Goal: Information Seeking & Learning: Learn about a topic

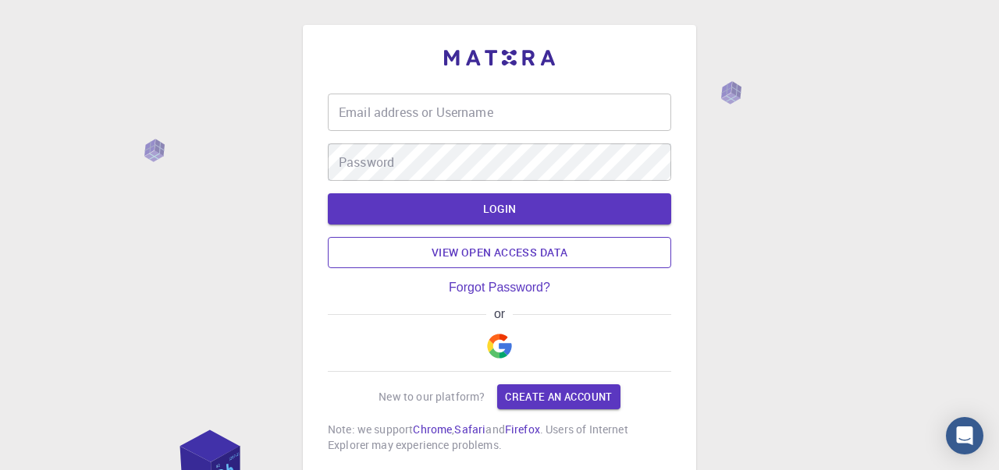
click at [417, 251] on link "View open access data" at bounding box center [499, 252] width 343 height 31
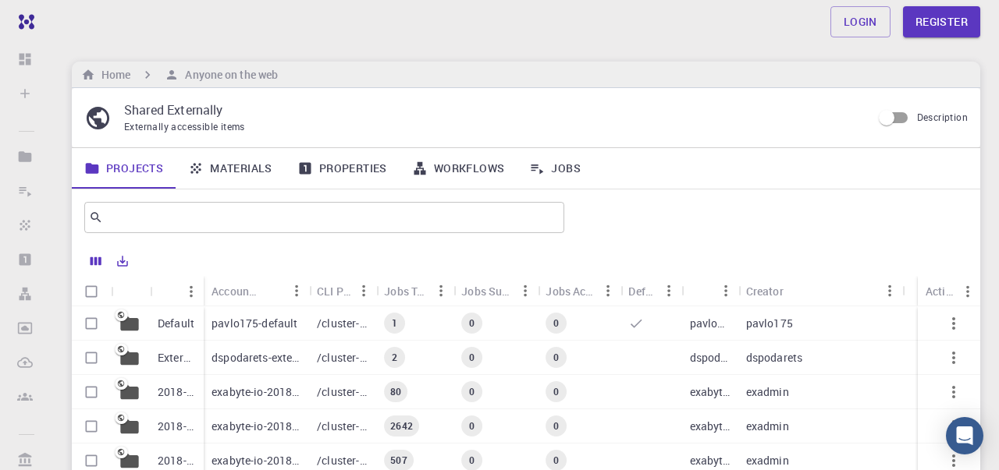
click at [230, 175] on link "Materials" at bounding box center [230, 168] width 109 height 41
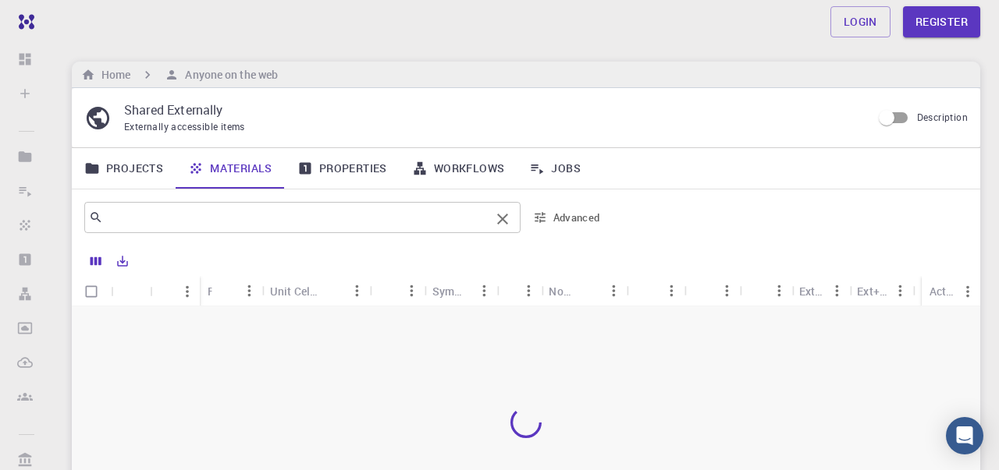
click at [199, 224] on input "text" at bounding box center [296, 218] width 387 height 22
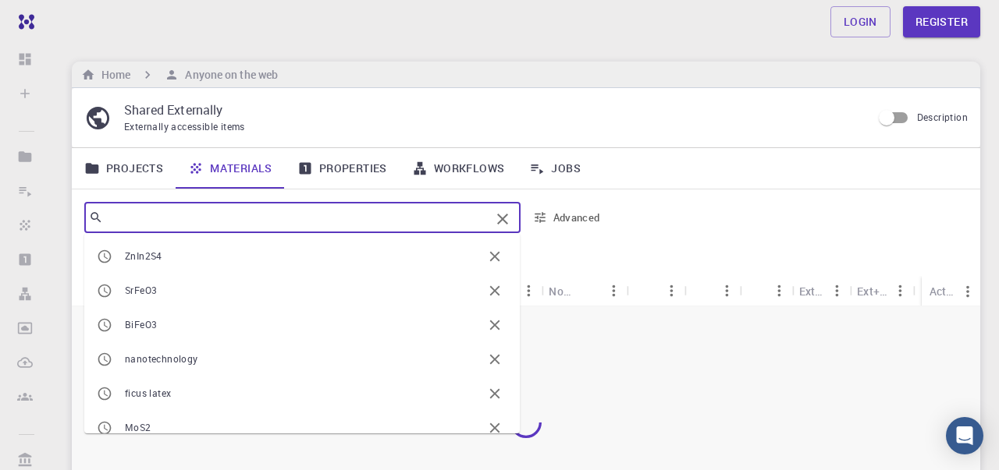
click at [196, 225] on input "text" at bounding box center [296, 218] width 387 height 22
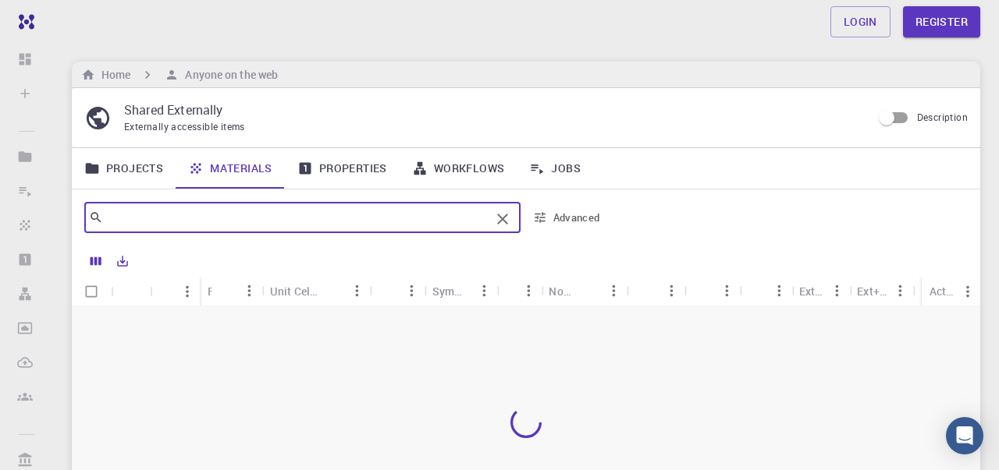
click at [342, 169] on link "Properties" at bounding box center [342, 168] width 115 height 41
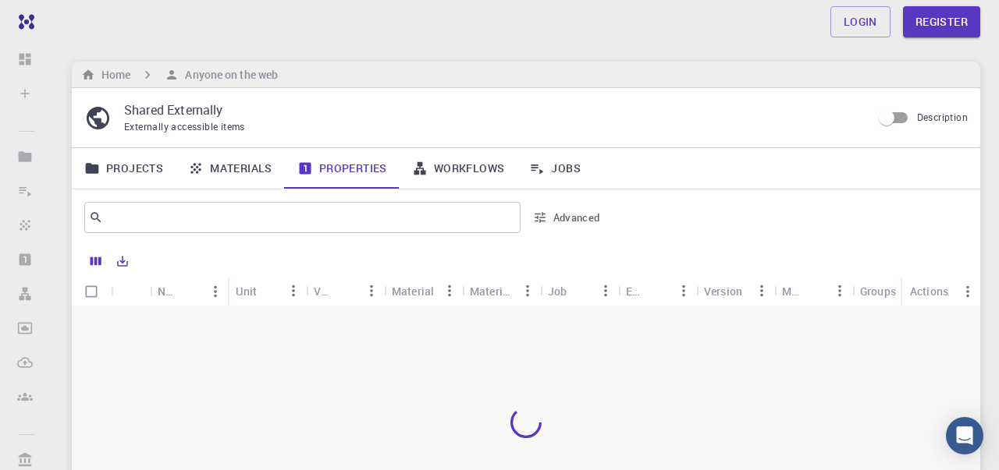
click at [336, 164] on link "Properties" at bounding box center [342, 168] width 115 height 41
click at [317, 163] on link "Properties" at bounding box center [342, 168] width 115 height 41
click at [236, 158] on link "Materials" at bounding box center [230, 168] width 109 height 41
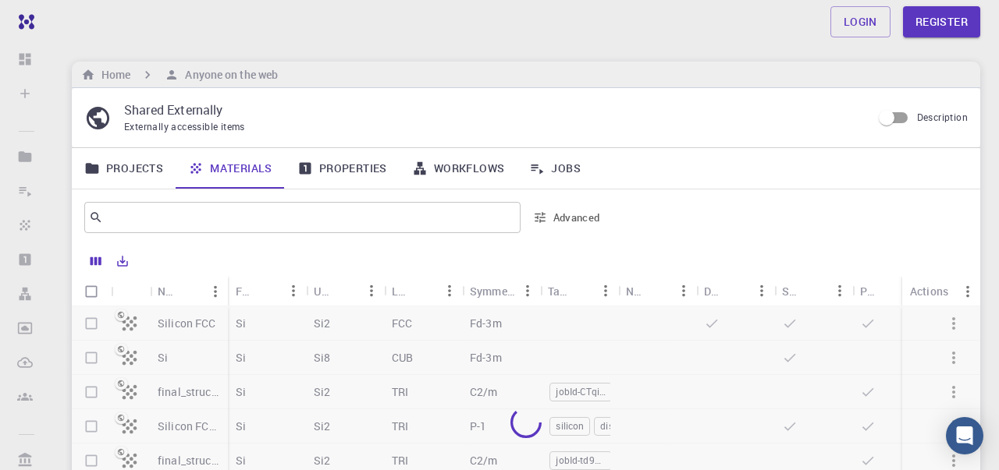
click at [215, 174] on link "Materials" at bounding box center [230, 168] width 109 height 41
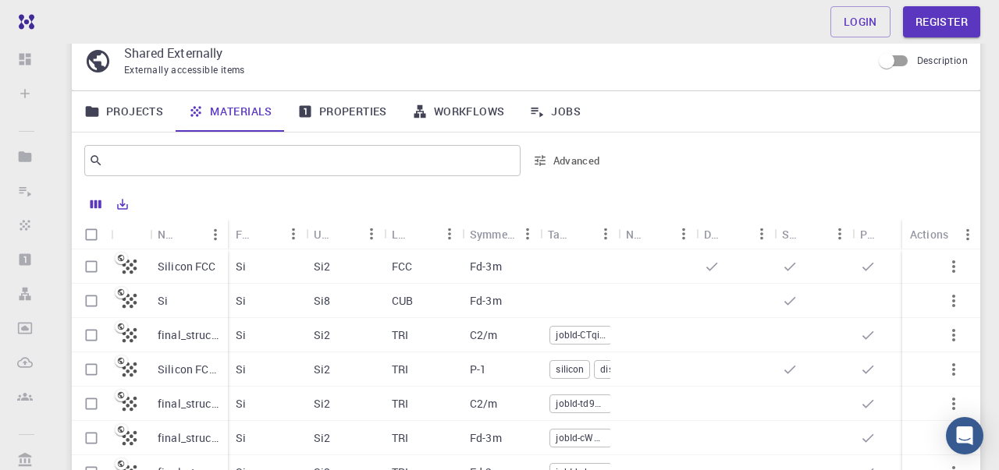
scroll to position [67, 0]
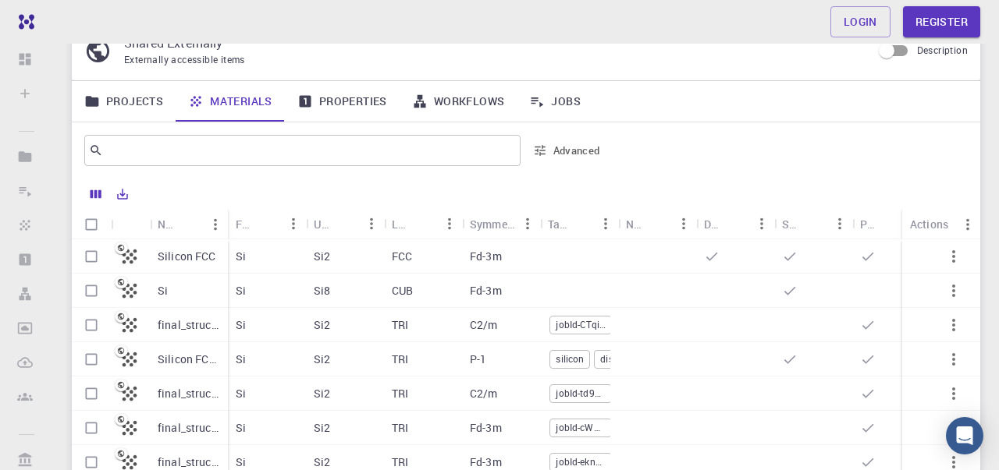
click at [184, 254] on p "Silicon FCC" at bounding box center [187, 257] width 59 height 16
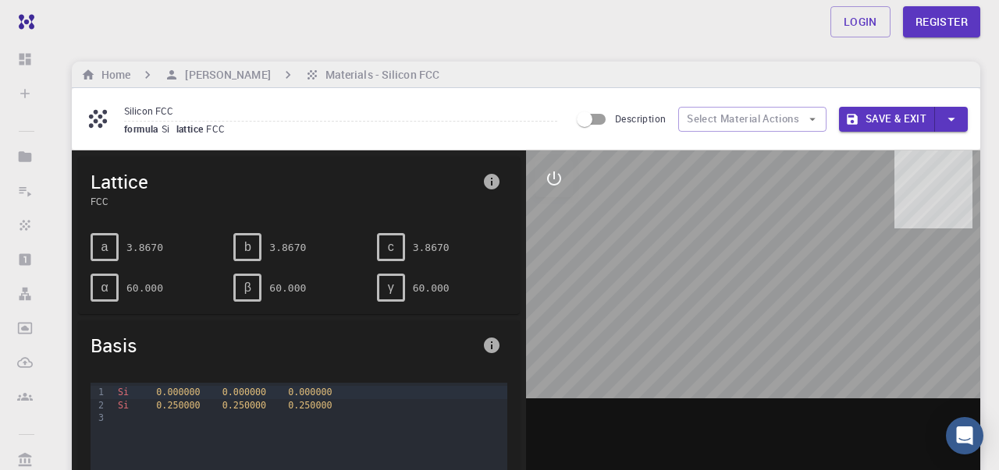
scroll to position [2, 0]
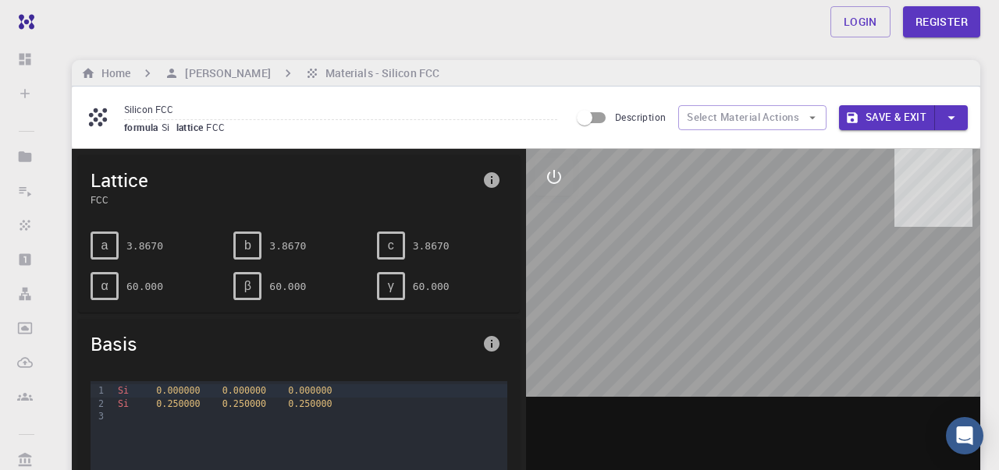
click at [96, 242] on div "a" at bounding box center [105, 246] width 28 height 28
click at [105, 250] on span "a" at bounding box center [104, 246] width 7 height 14
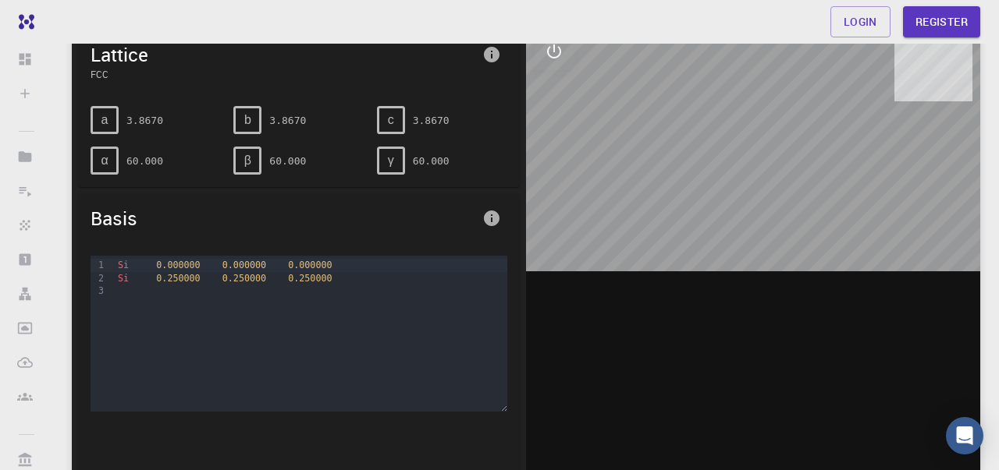
scroll to position [123, 0]
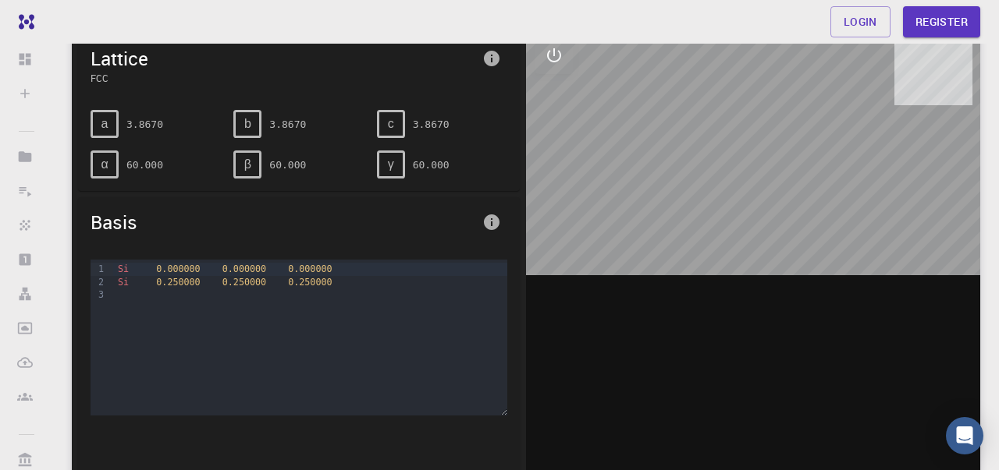
drag, startPoint x: 769, startPoint y: 202, endPoint x: 694, endPoint y: 200, distance: 74.2
click at [694, 199] on div at bounding box center [753, 269] width 454 height 485
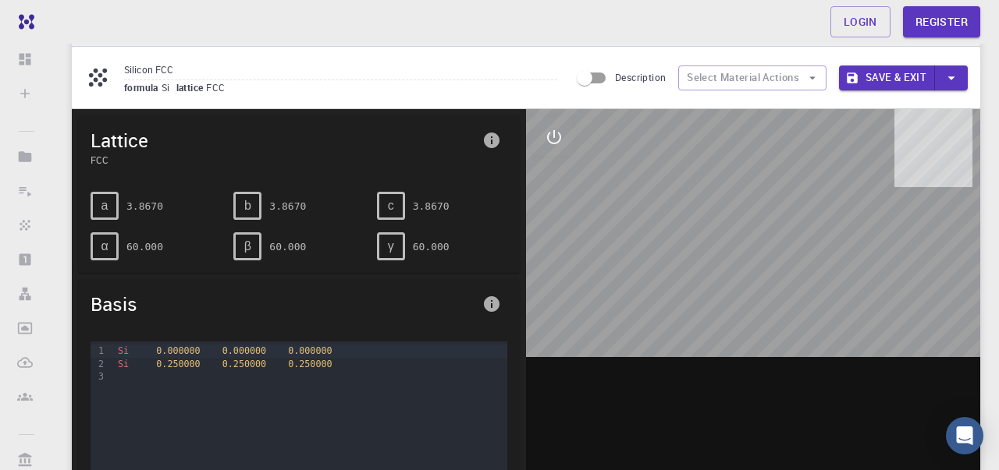
scroll to position [36, 0]
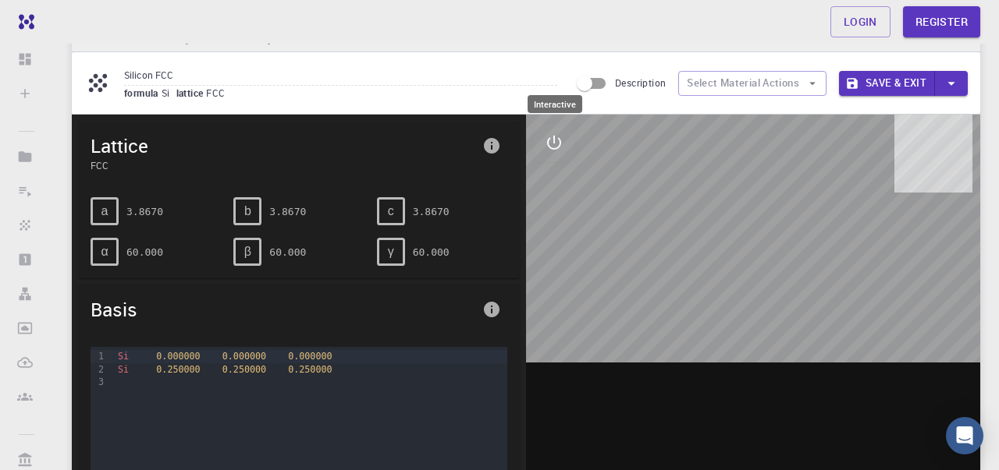
click at [563, 138] on icon "interactive" at bounding box center [554, 142] width 19 height 19
click at [552, 189] on icon "view" at bounding box center [554, 180] width 19 height 19
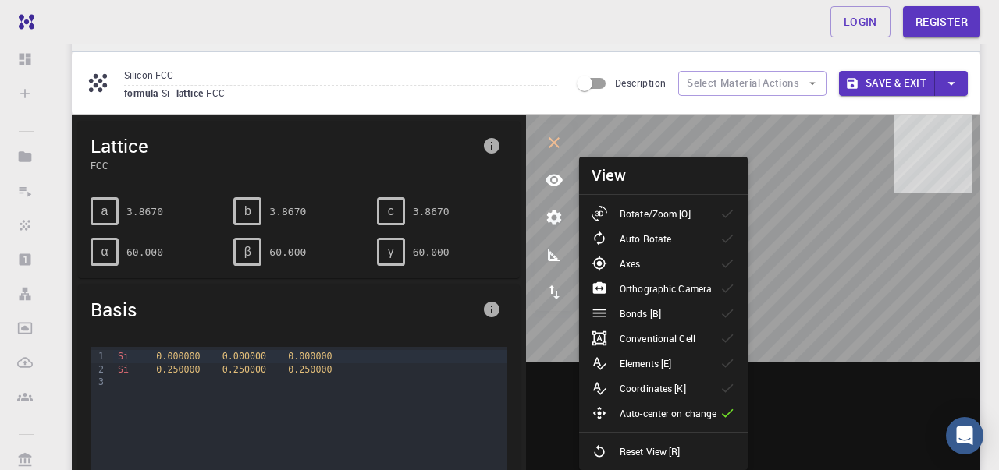
click at [641, 215] on p "Rotate/Zoom [O]" at bounding box center [655, 214] width 71 height 14
click at [638, 267] on p "Axes" at bounding box center [630, 264] width 20 height 14
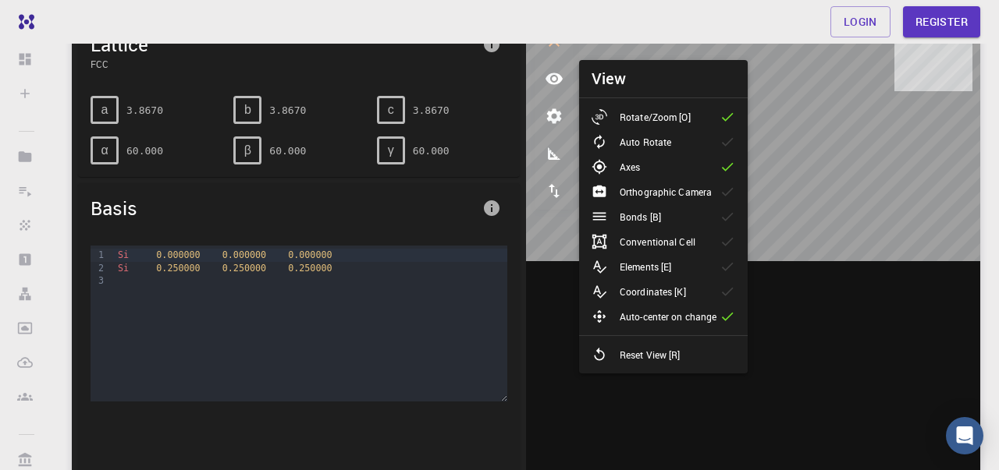
scroll to position [137, 0]
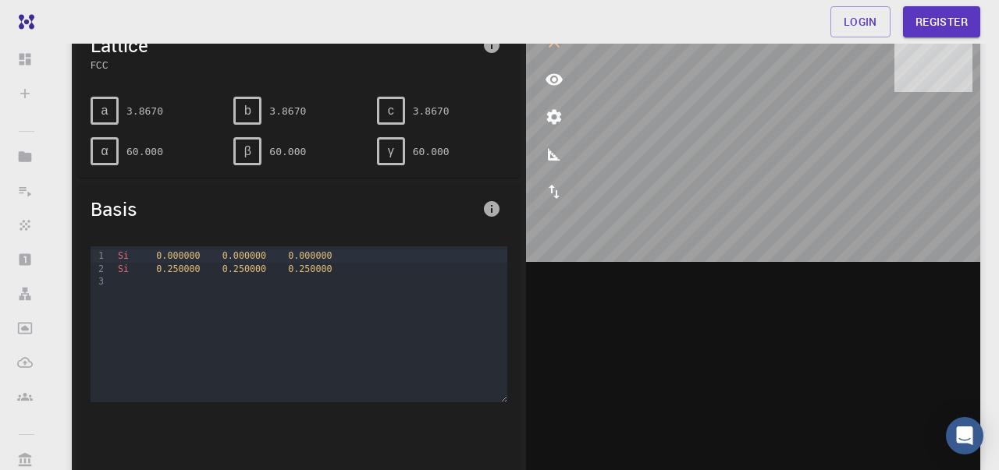
click at [126, 287] on div at bounding box center [310, 281] width 394 height 12
click at [121, 265] on span "Si" at bounding box center [123, 269] width 11 height 11
click at [121, 279] on div "To enrich screen reader interactions, please activate Accessibility in Grammarl…" at bounding box center [310, 281] width 394 height 12
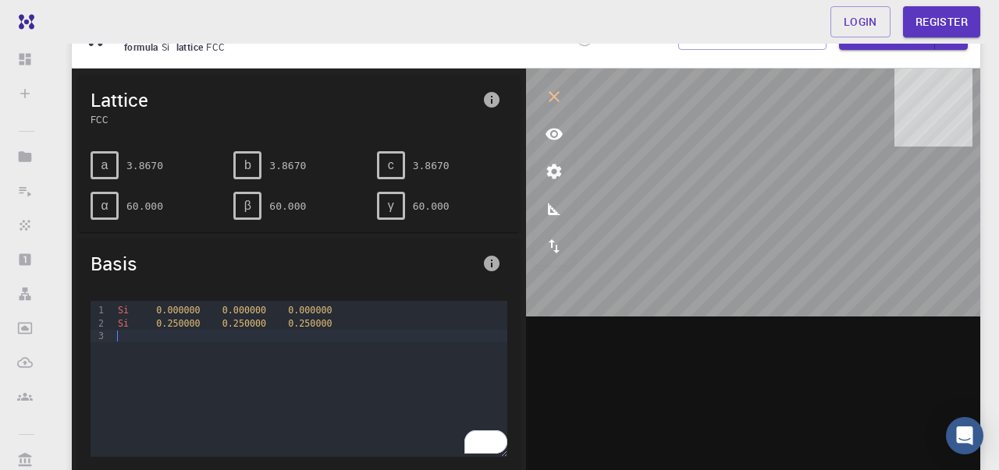
scroll to position [80, 0]
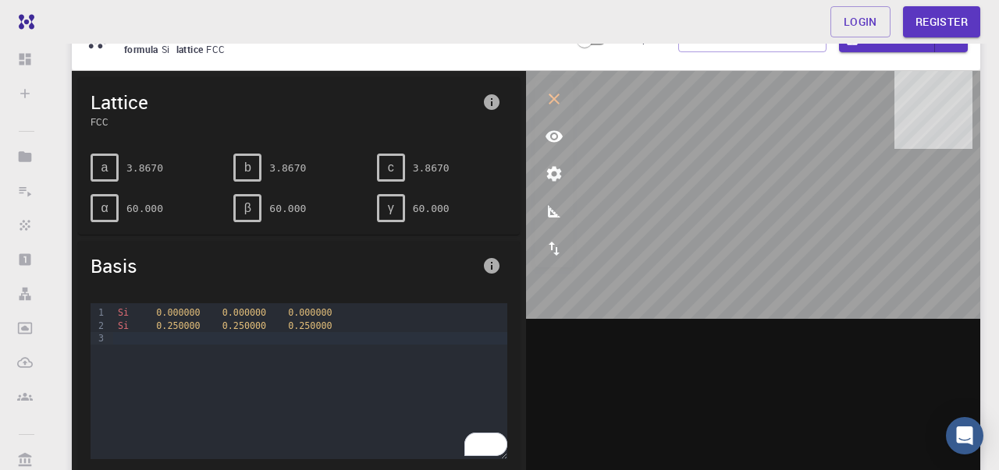
click at [389, 208] on span "γ" at bounding box center [391, 208] width 6 height 14
click at [440, 206] on pre "60.000" at bounding box center [431, 208] width 37 height 27
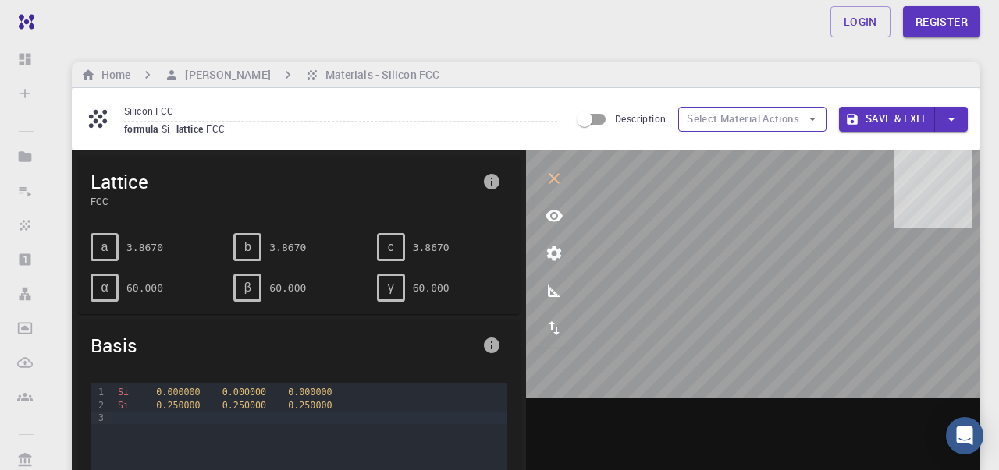
click at [754, 120] on button "Select Material Actions" at bounding box center [752, 119] width 148 height 25
click at [593, 126] on input "Description" at bounding box center [584, 120] width 89 height 30
checkbox input "true"
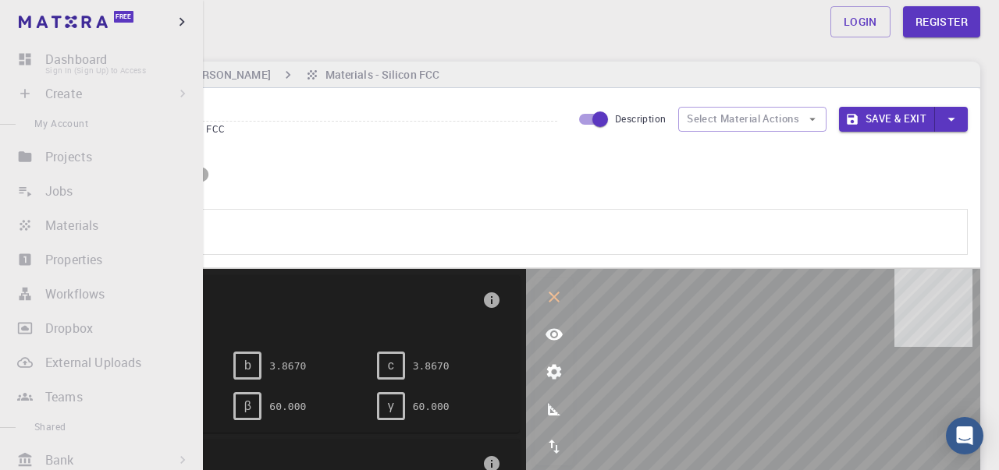
click at [30, 61] on li "Dashboard Sign In (Sign Up) to Access" at bounding box center [101, 59] width 203 height 31
